Goal: Navigation & Orientation: Find specific page/section

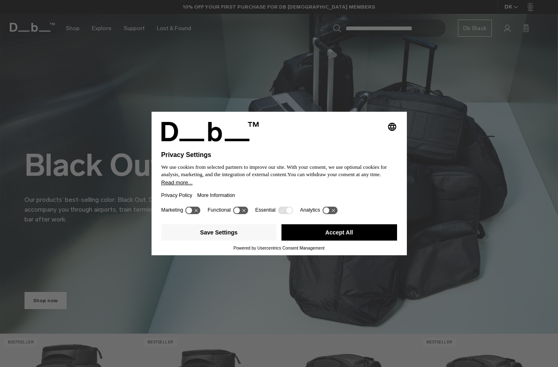
click at [347, 234] on button "Accept All" at bounding box center [339, 233] width 116 height 16
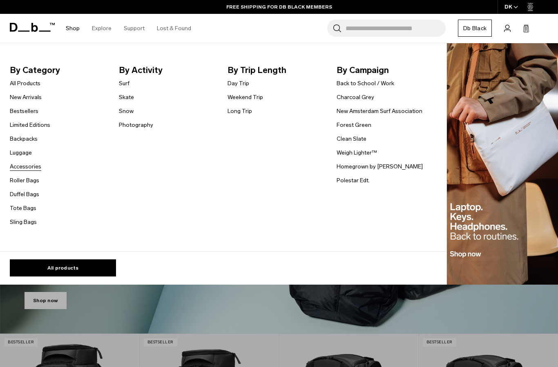
click at [32, 170] on link "Accessories" at bounding box center [25, 166] width 31 height 9
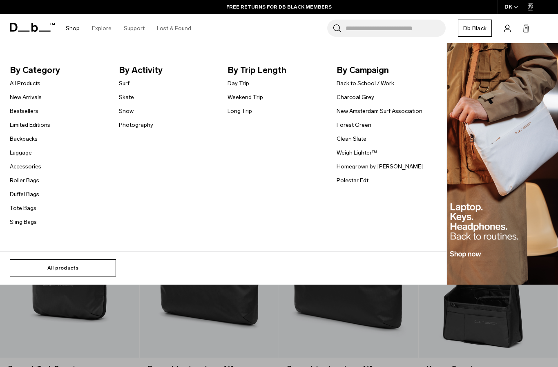
click at [76, 269] on link "All products" at bounding box center [63, 268] width 106 height 17
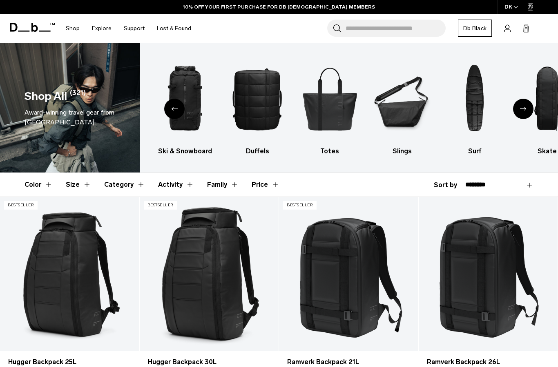
click at [524, 114] on div "Next slide" at bounding box center [523, 109] width 20 height 20
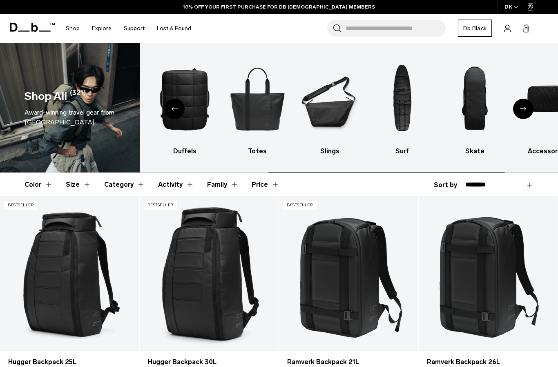
click at [524, 114] on div "Next slide" at bounding box center [523, 109] width 20 height 20
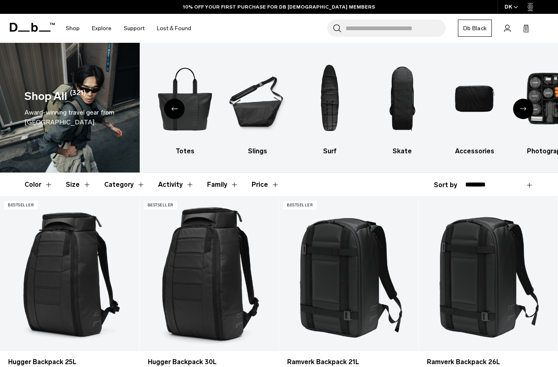
click at [524, 114] on div "Next slide" at bounding box center [523, 109] width 20 height 20
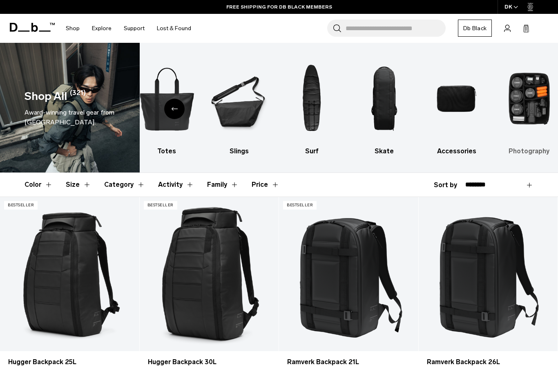
click at [525, 85] on img "10 / 10" at bounding box center [529, 98] width 58 height 87
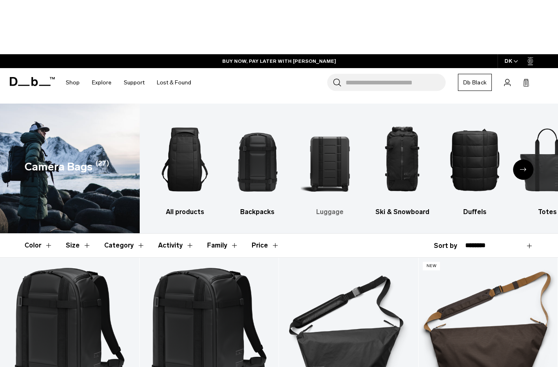
click at [333, 149] on img "3 / 10" at bounding box center [329, 105] width 58 height 87
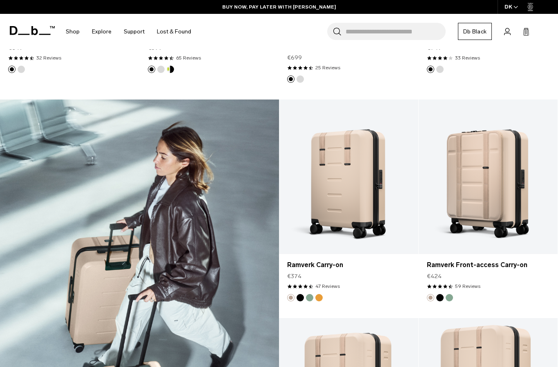
scroll to position [730, 0]
